Goal: Information Seeking & Learning: Learn about a topic

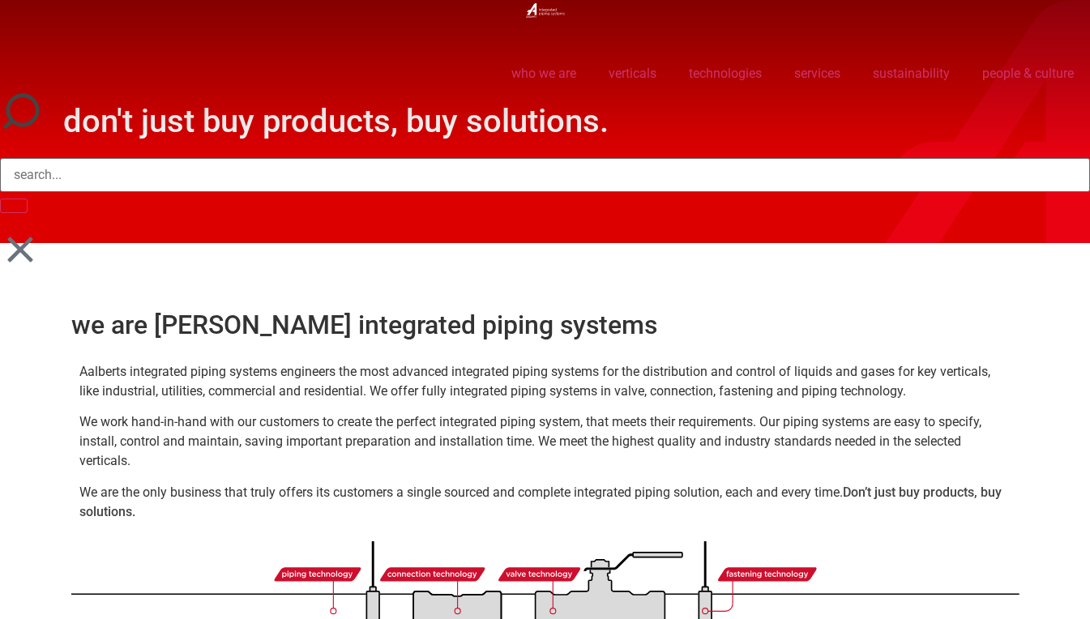
click at [24, 251] on icon at bounding box center [19, 249] width 25 height 25
click at [118, 161] on input "Search" at bounding box center [545, 175] width 1090 height 34
type input "downloads"
click at [0, 199] on button "Search" at bounding box center [14, 206] width 28 height 15
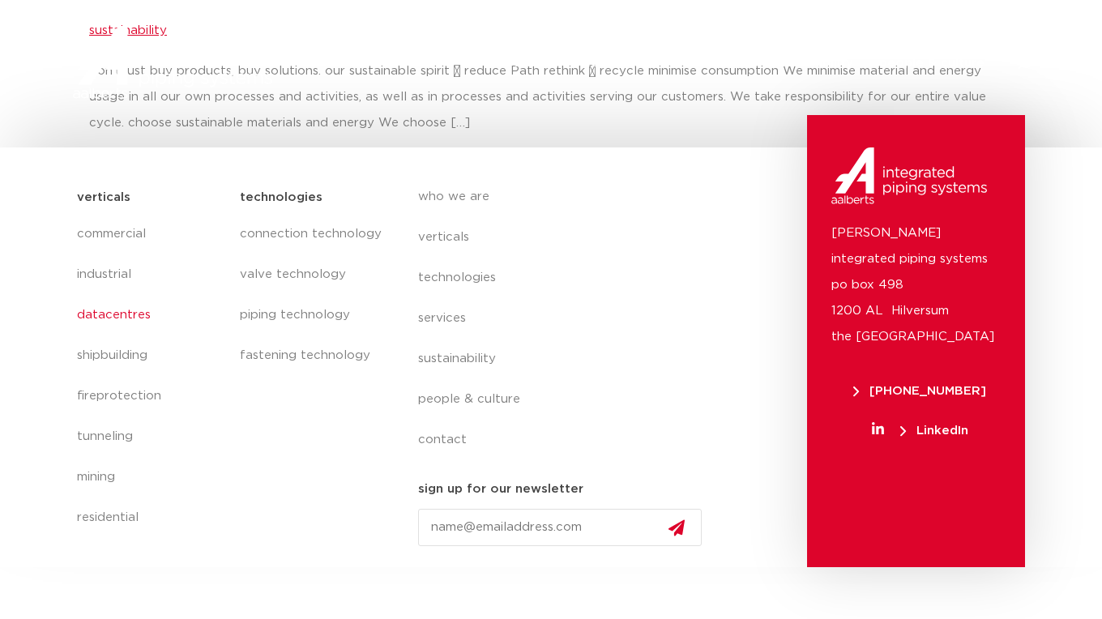
click at [105, 315] on link "datacentres" at bounding box center [150, 315] width 147 height 41
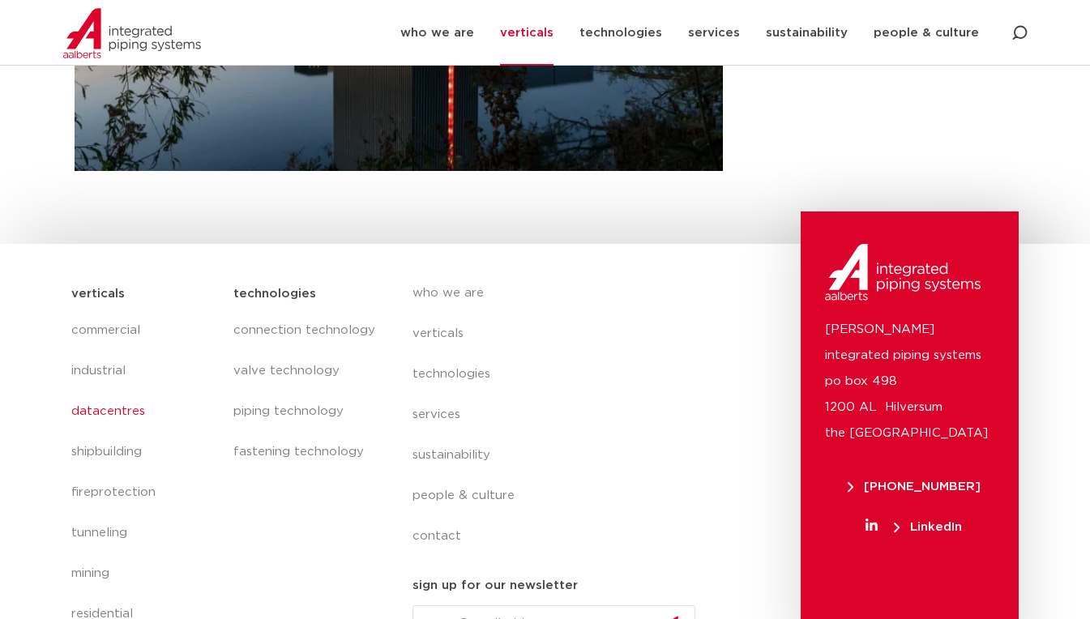
scroll to position [790, 0]
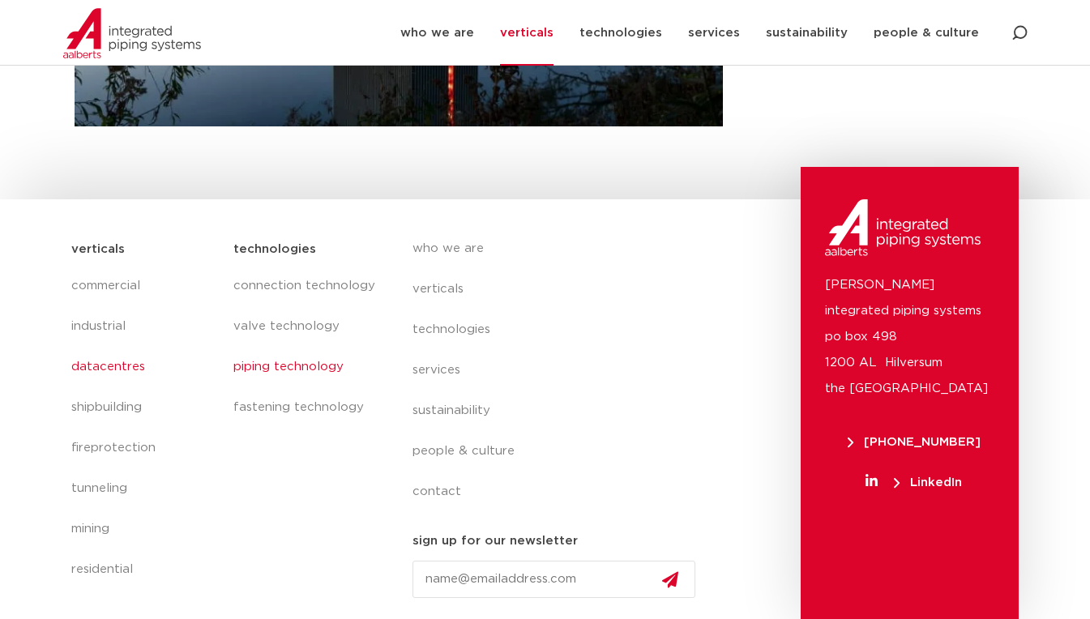
click at [272, 370] on link "piping technology" at bounding box center [306, 367] width 146 height 41
